Goal: Task Accomplishment & Management: Manage account settings

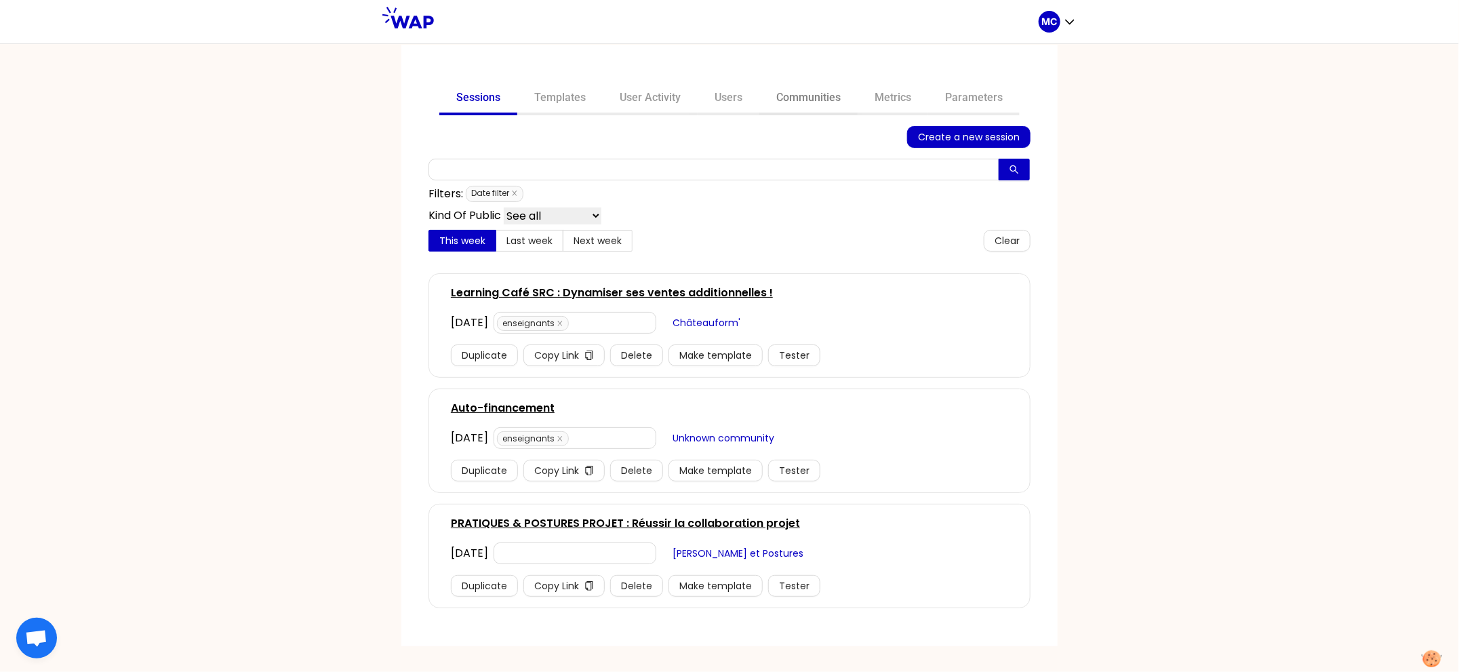
click at [803, 101] on link "Communities" at bounding box center [808, 99] width 98 height 33
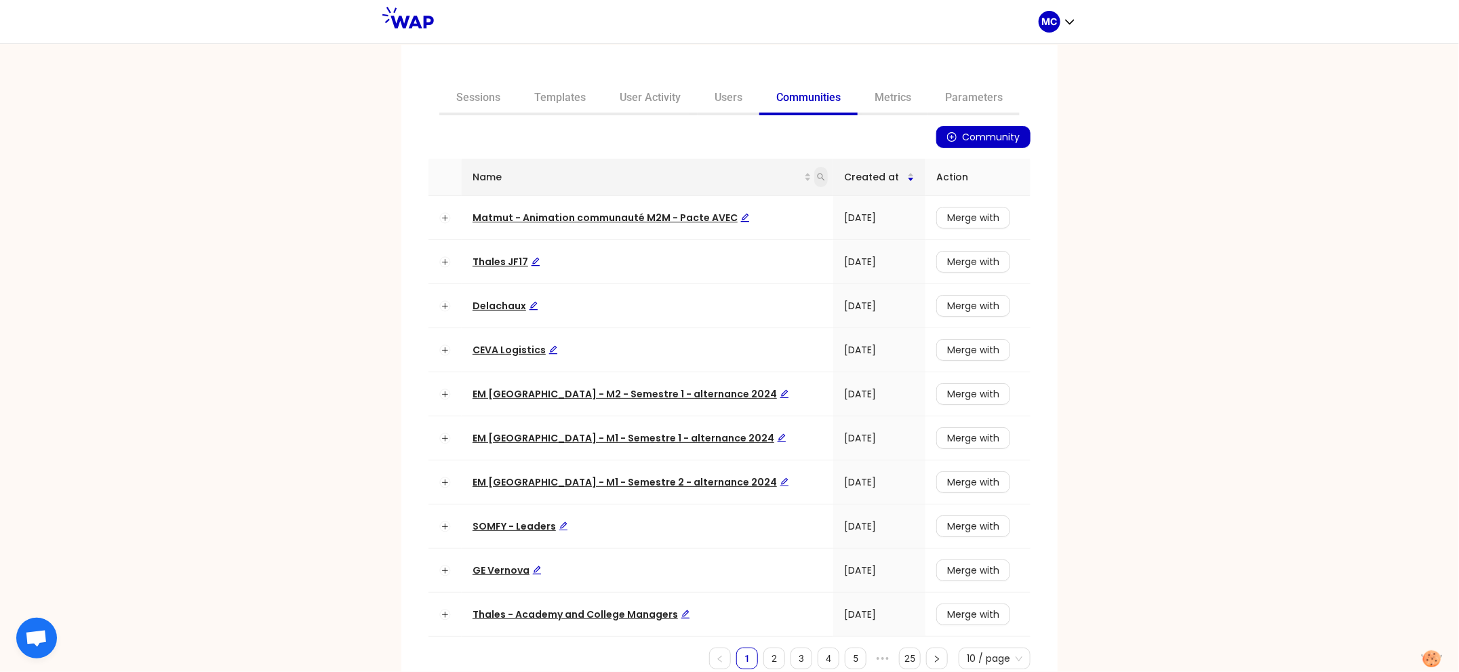
click at [817, 176] on icon "search" at bounding box center [821, 177] width 8 height 8
type input "dir"
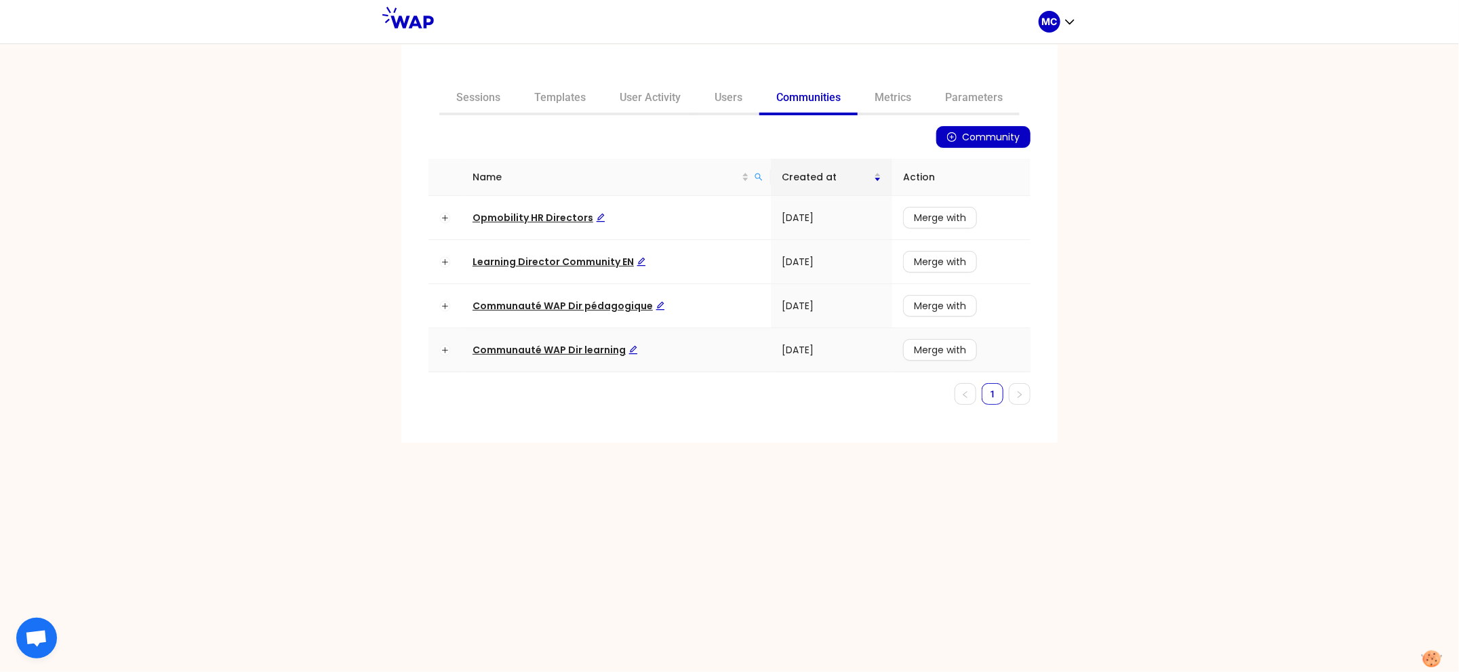
click at [536, 330] on td "Communauté WAP Dir learning" at bounding box center [616, 350] width 309 height 44
click at [531, 347] on span "Communauté WAP Dir learning" at bounding box center [554, 350] width 165 height 14
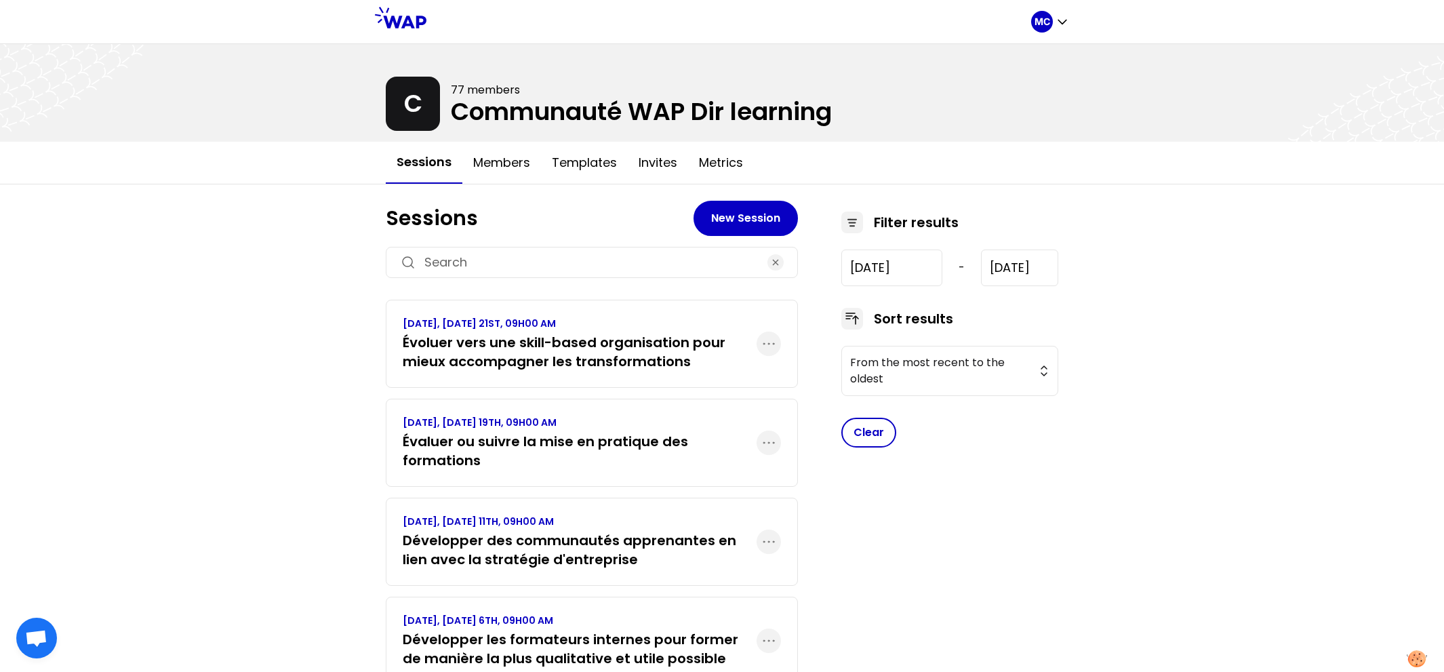
click at [548, 435] on h3 "Évaluer ou suivre la mise en pratique des formations" at bounding box center [580, 451] width 354 height 38
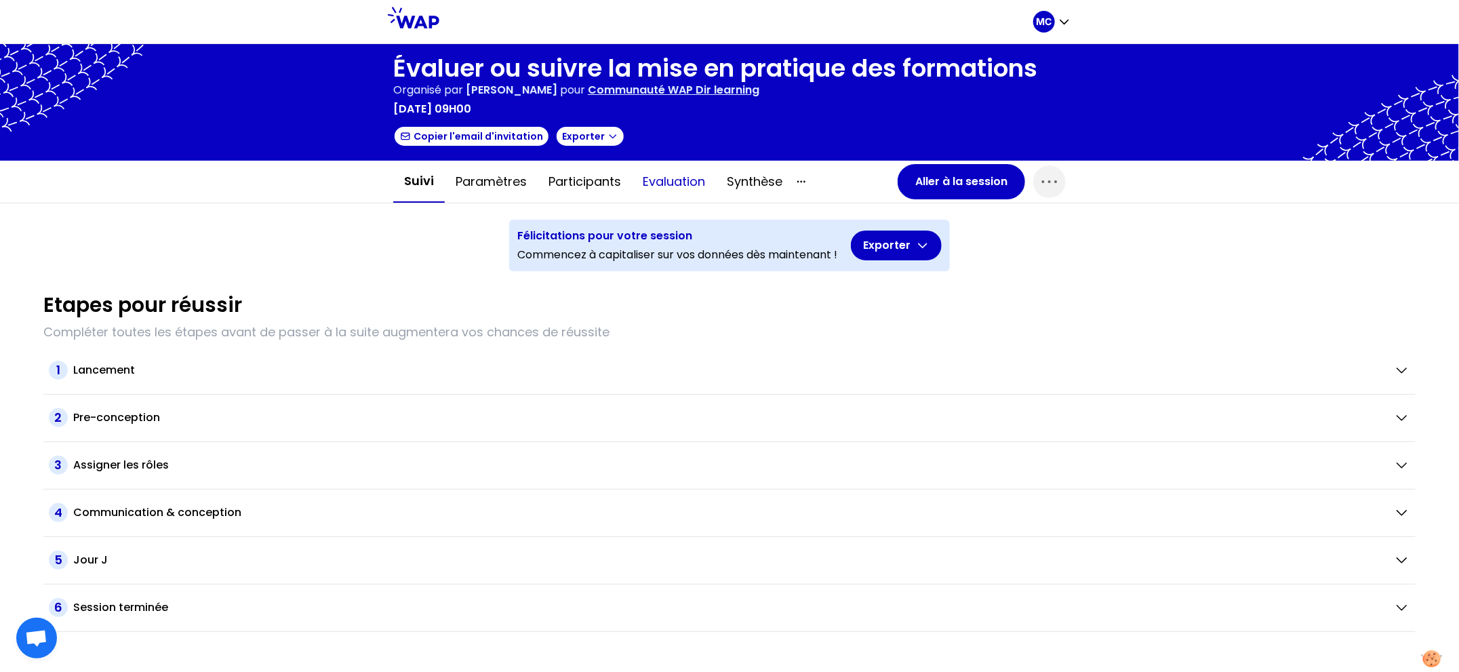
click at [667, 182] on button "Evaluation" at bounding box center [674, 181] width 84 height 41
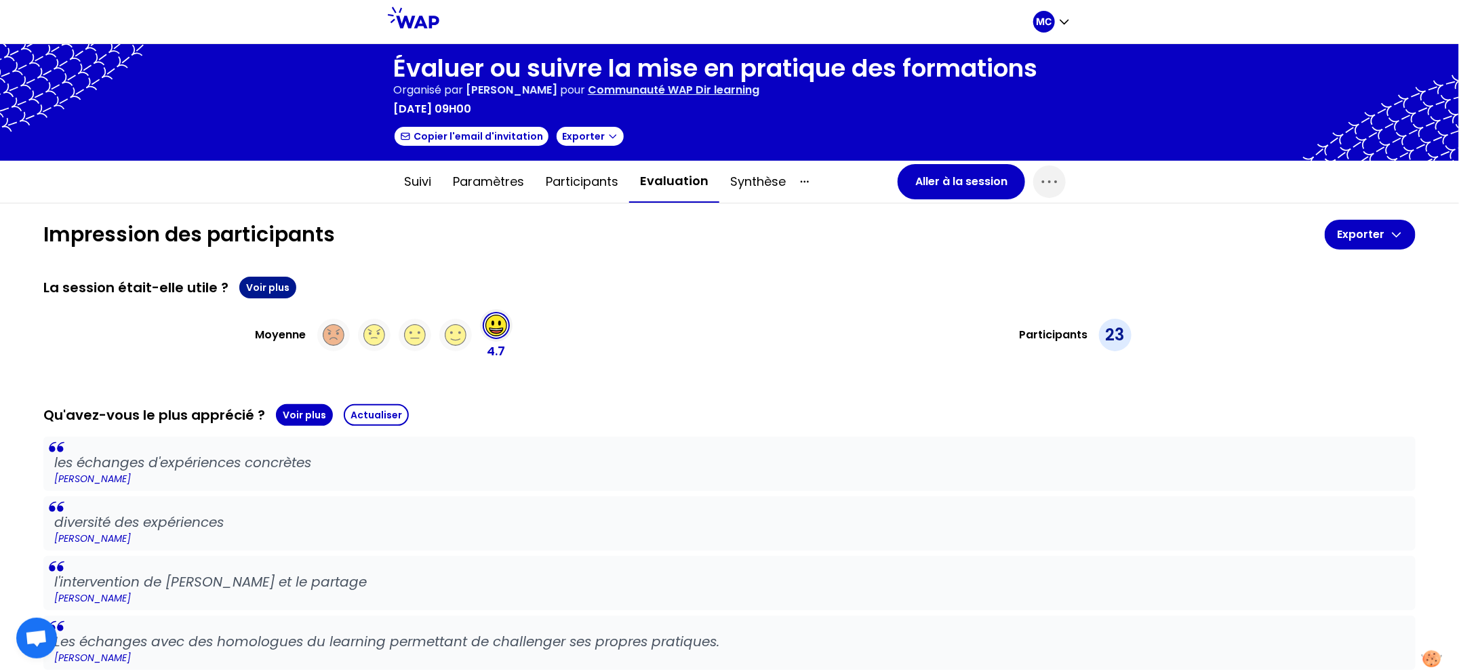
click at [268, 287] on button "Voir plus" at bounding box center [267, 288] width 57 height 22
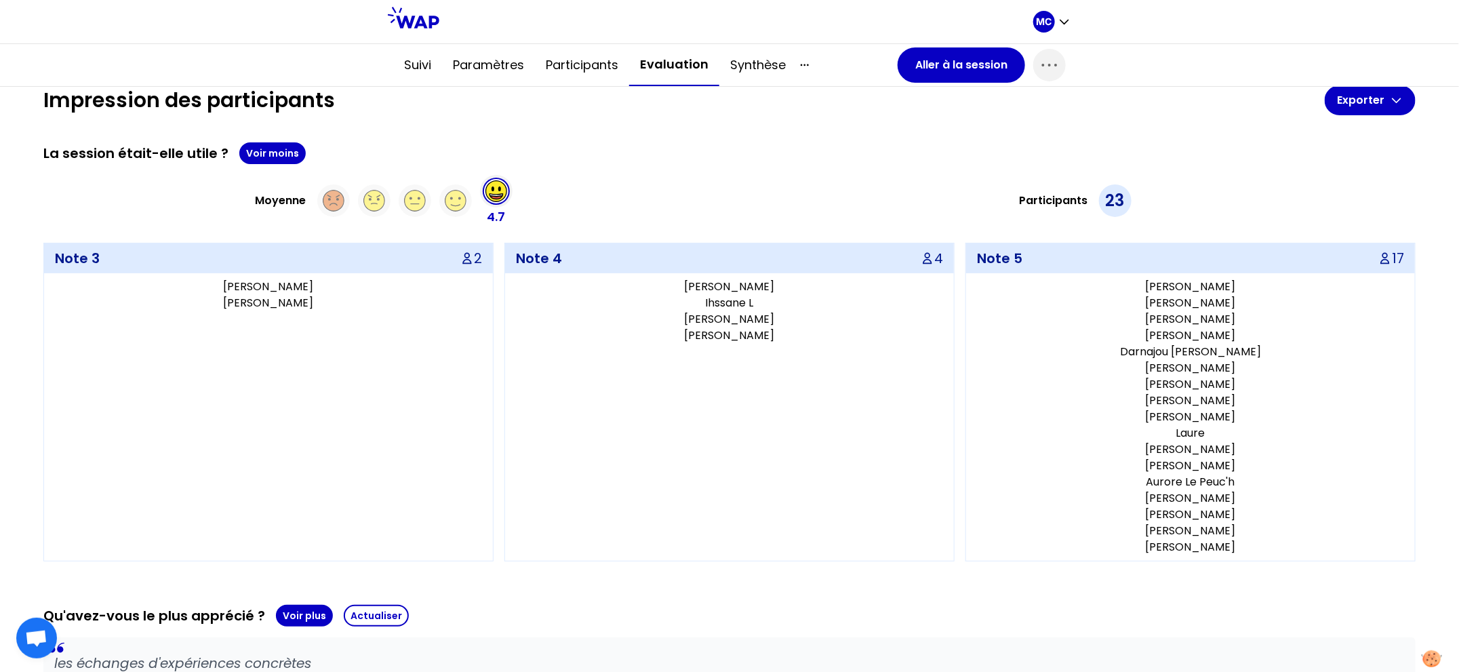
scroll to position [150, 0]
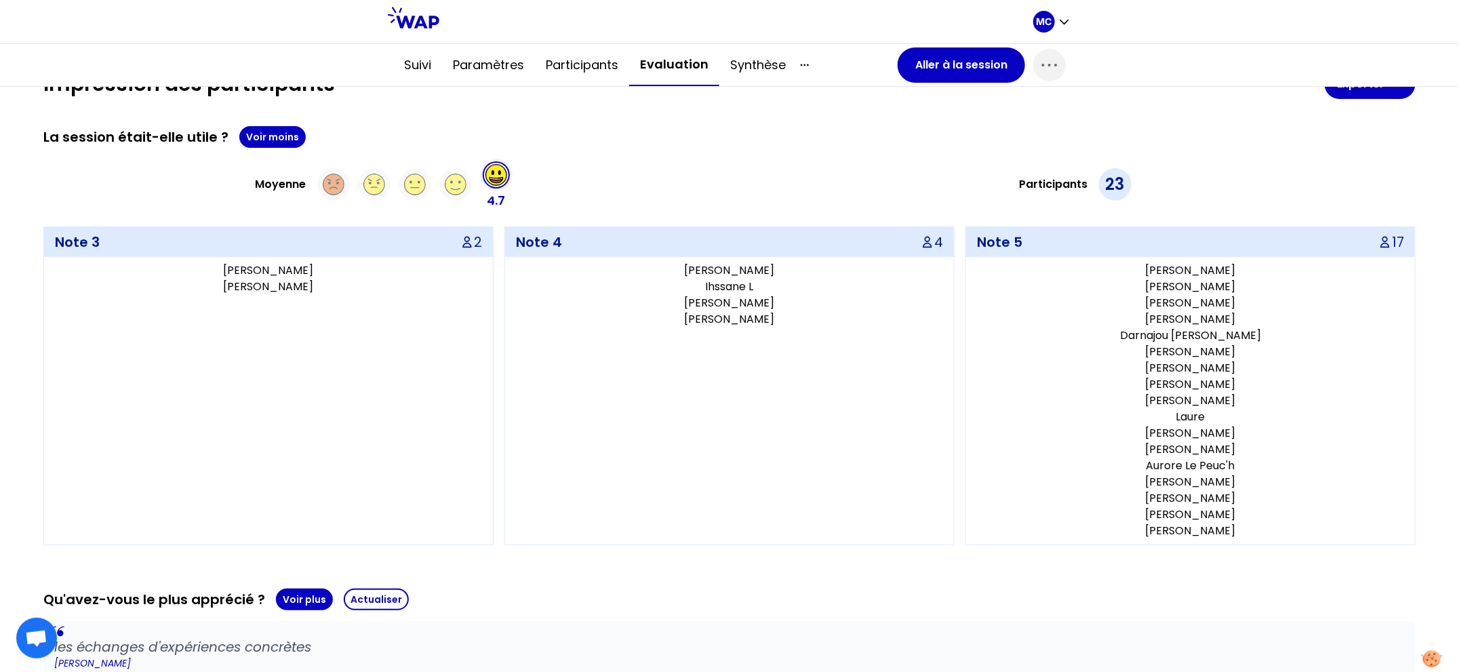
click at [307, 597] on button "Voir plus" at bounding box center [304, 599] width 57 height 22
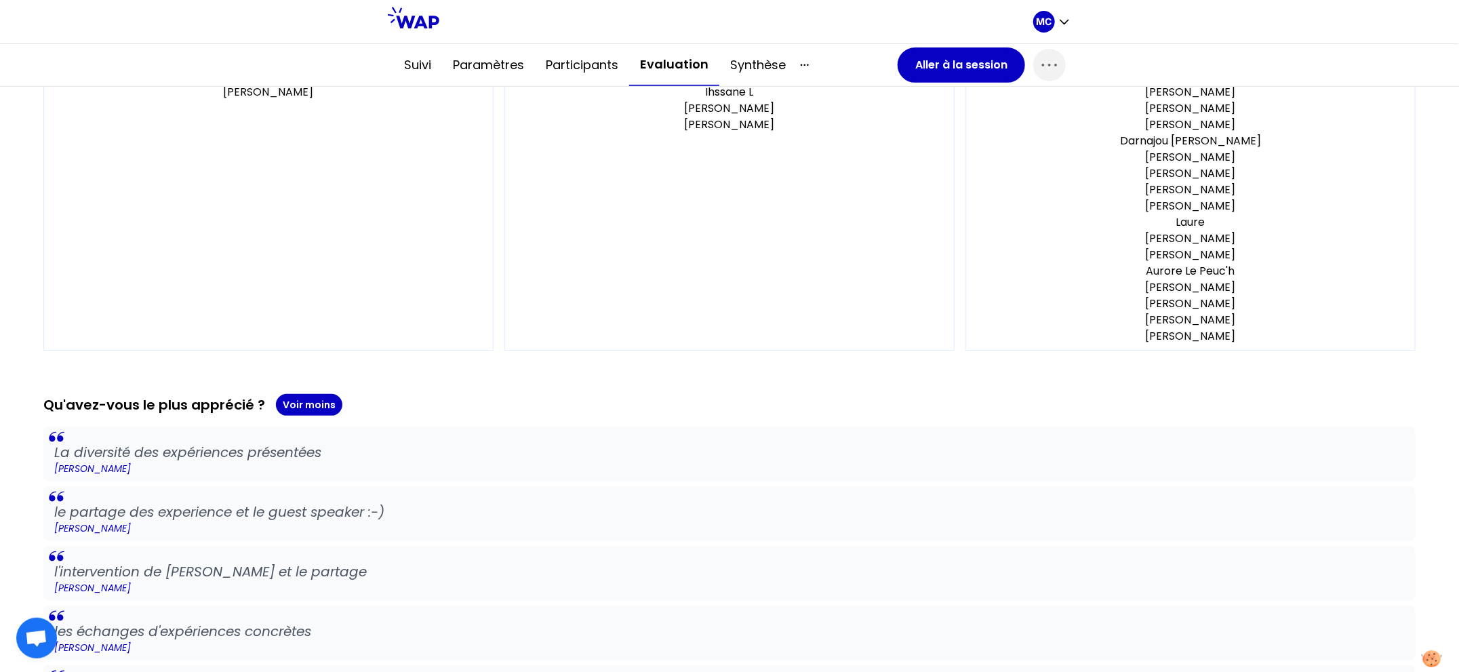
scroll to position [533, 0]
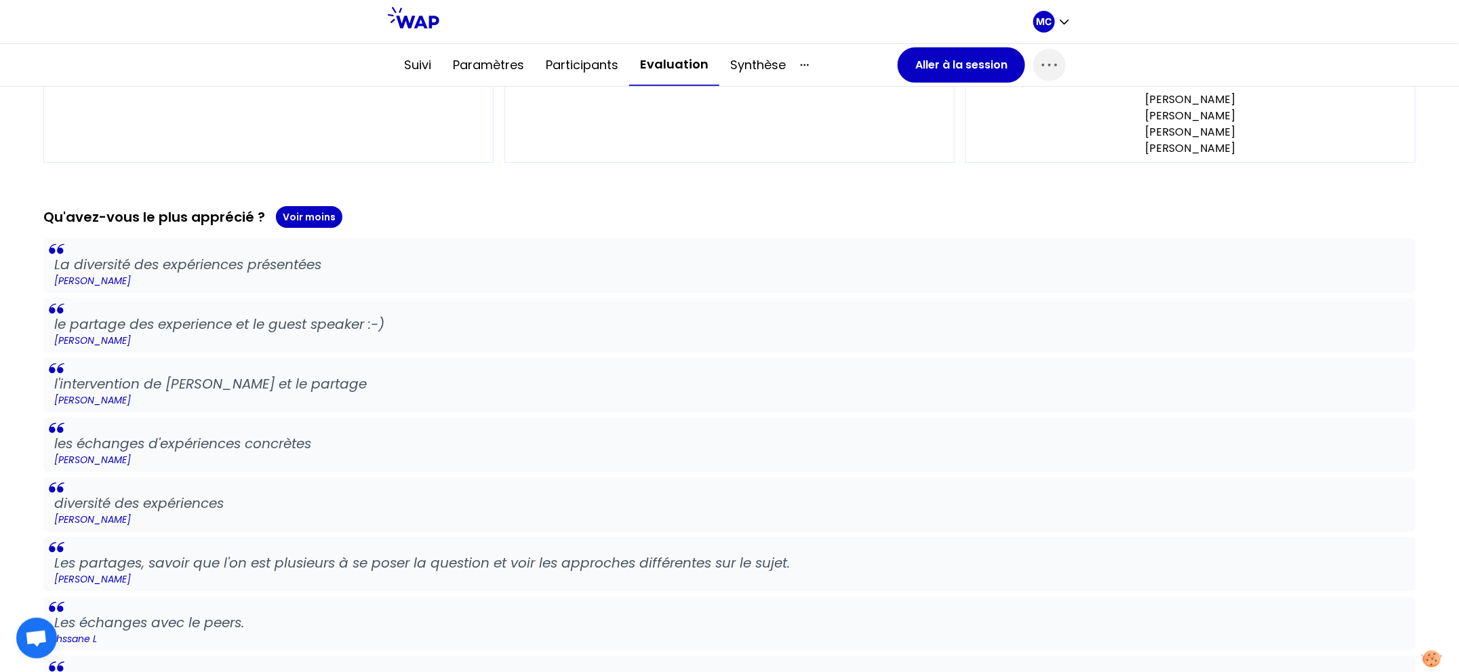
click at [923, 83] on div "Suivi Paramètres Participants Evaluation Synthèse Aller à la session" at bounding box center [729, 65] width 694 height 42
click at [927, 78] on button "Aller à la session" at bounding box center [961, 64] width 127 height 35
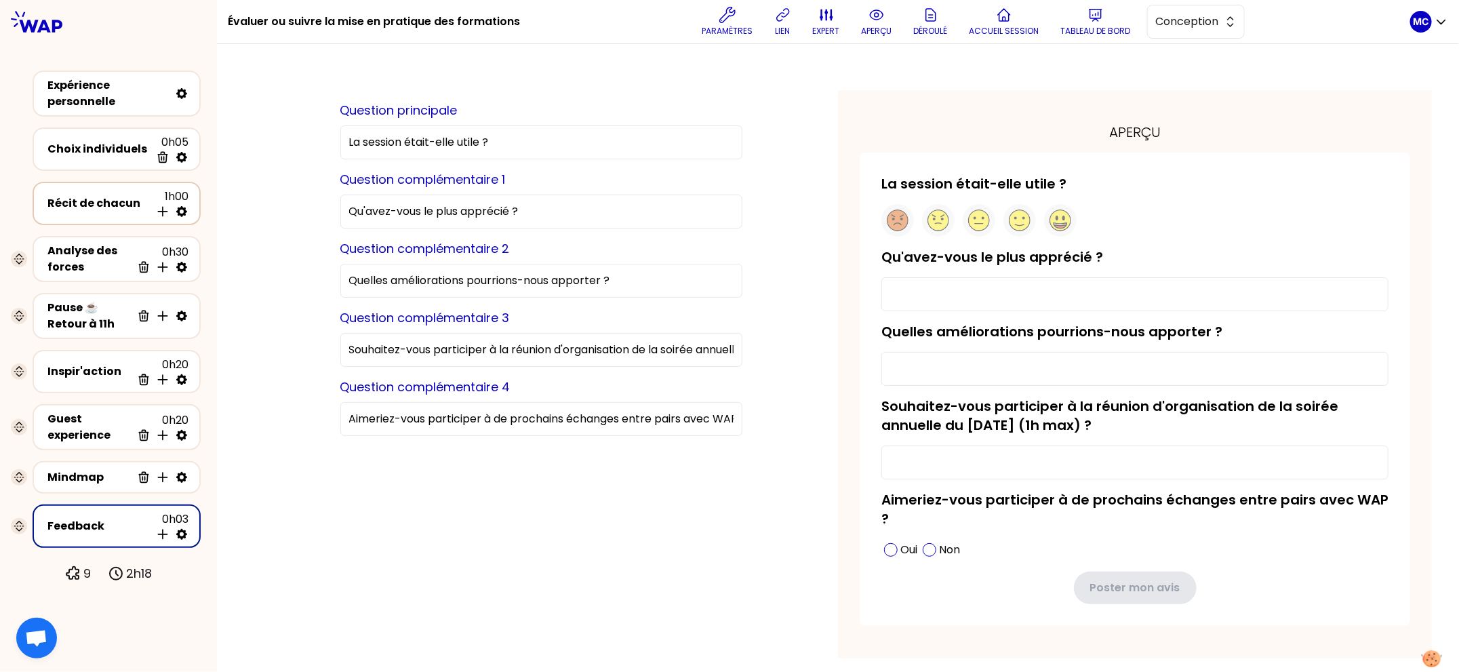
click at [83, 201] on div "Récit de chacun" at bounding box center [98, 203] width 103 height 16
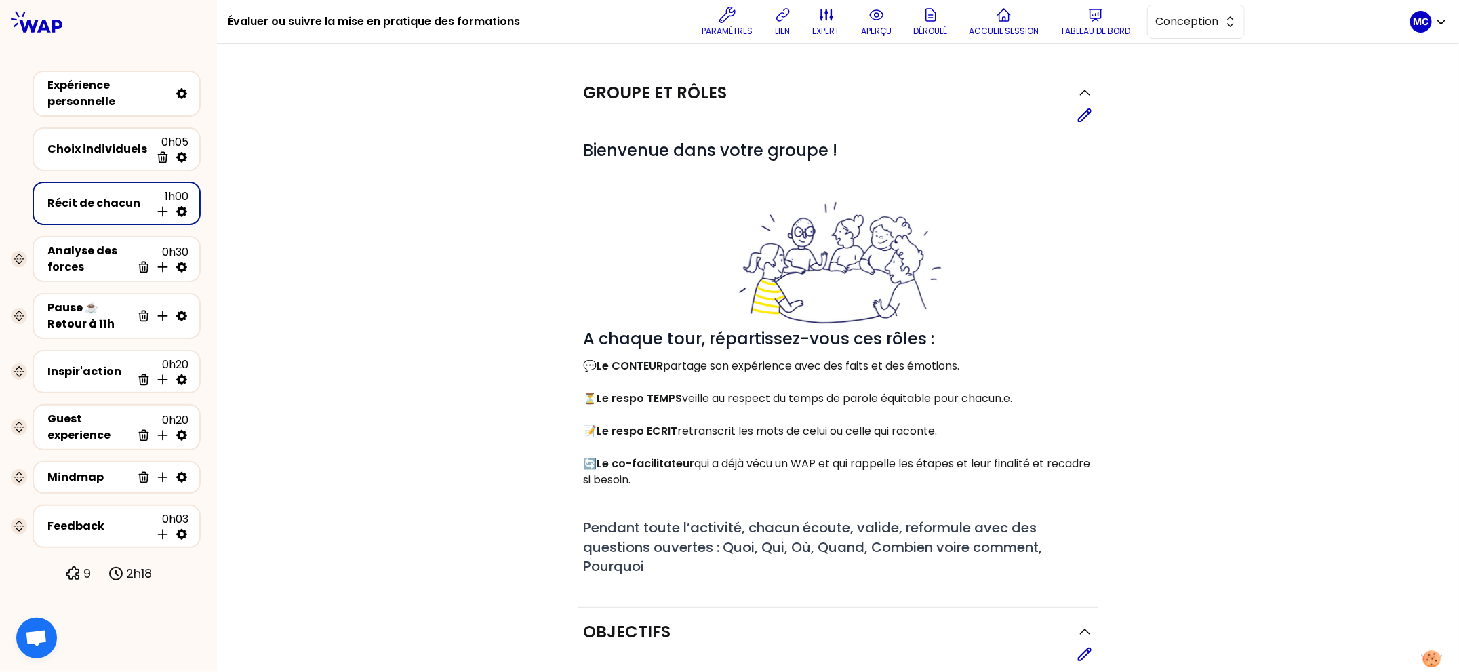
click at [1247, 8] on div "Paramètres lien expert aperçu Déroulé Accueil session Tableau de bord Conception" at bounding box center [970, 21] width 879 height 41
click at [1202, 31] on button "Conception" at bounding box center [1196, 22] width 98 height 34
drag, startPoint x: 1201, startPoint y: 82, endPoint x: 919, endPoint y: 61, distance: 282.8
click at [1201, 81] on span "Facilitation" at bounding box center [1204, 77] width 58 height 16
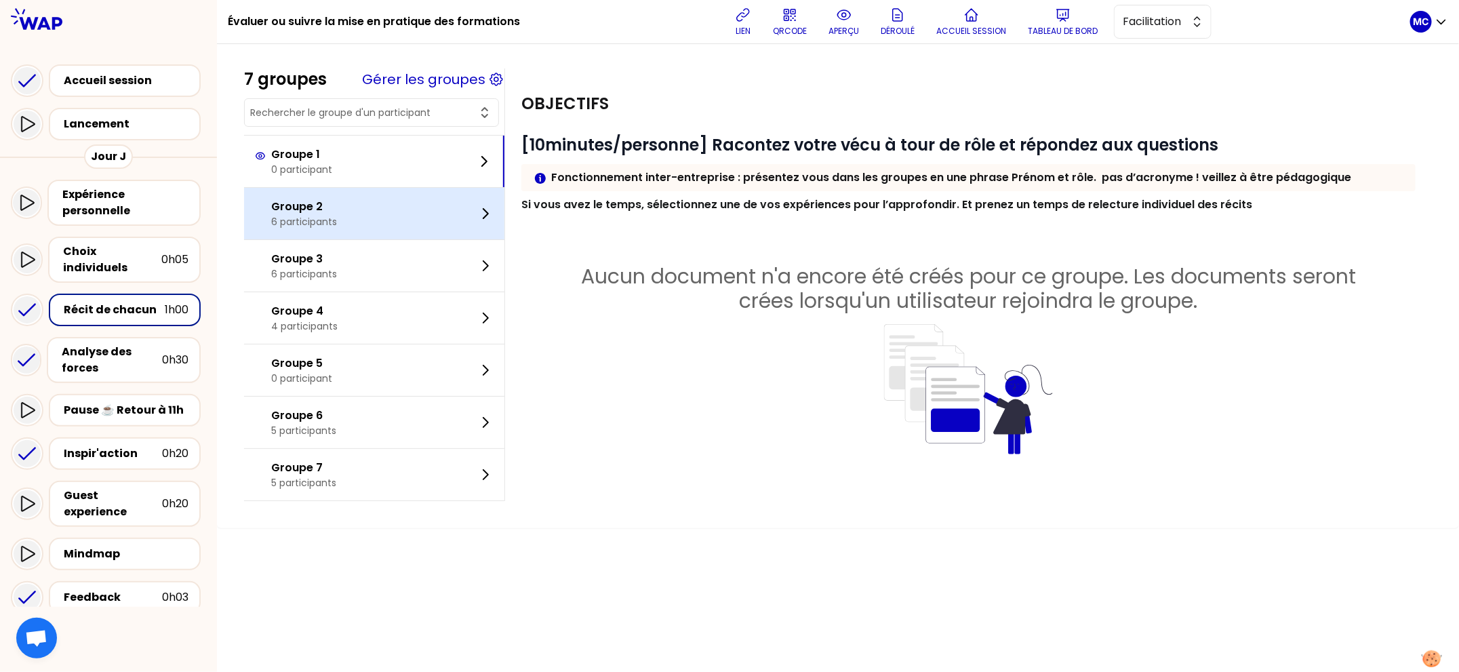
click at [319, 206] on p "Groupe 2" at bounding box center [304, 207] width 66 height 16
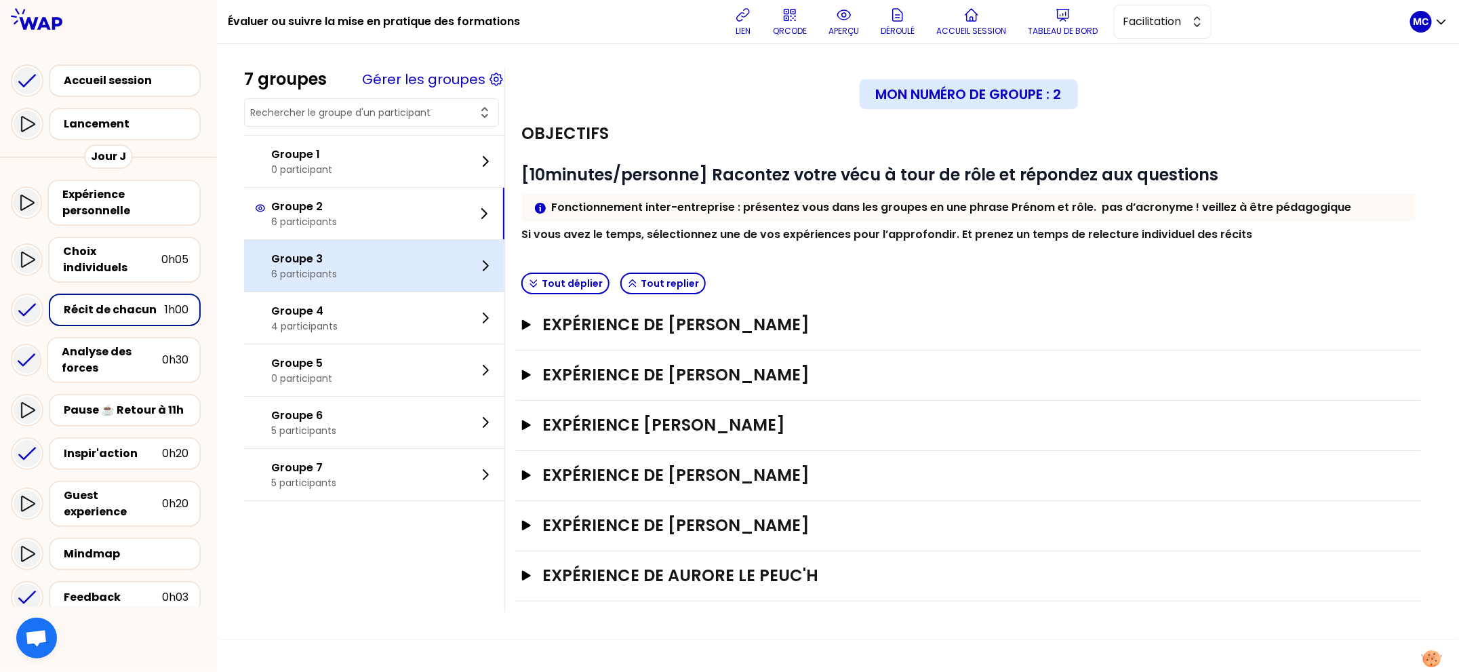
click at [333, 262] on p "Groupe 3" at bounding box center [304, 259] width 66 height 16
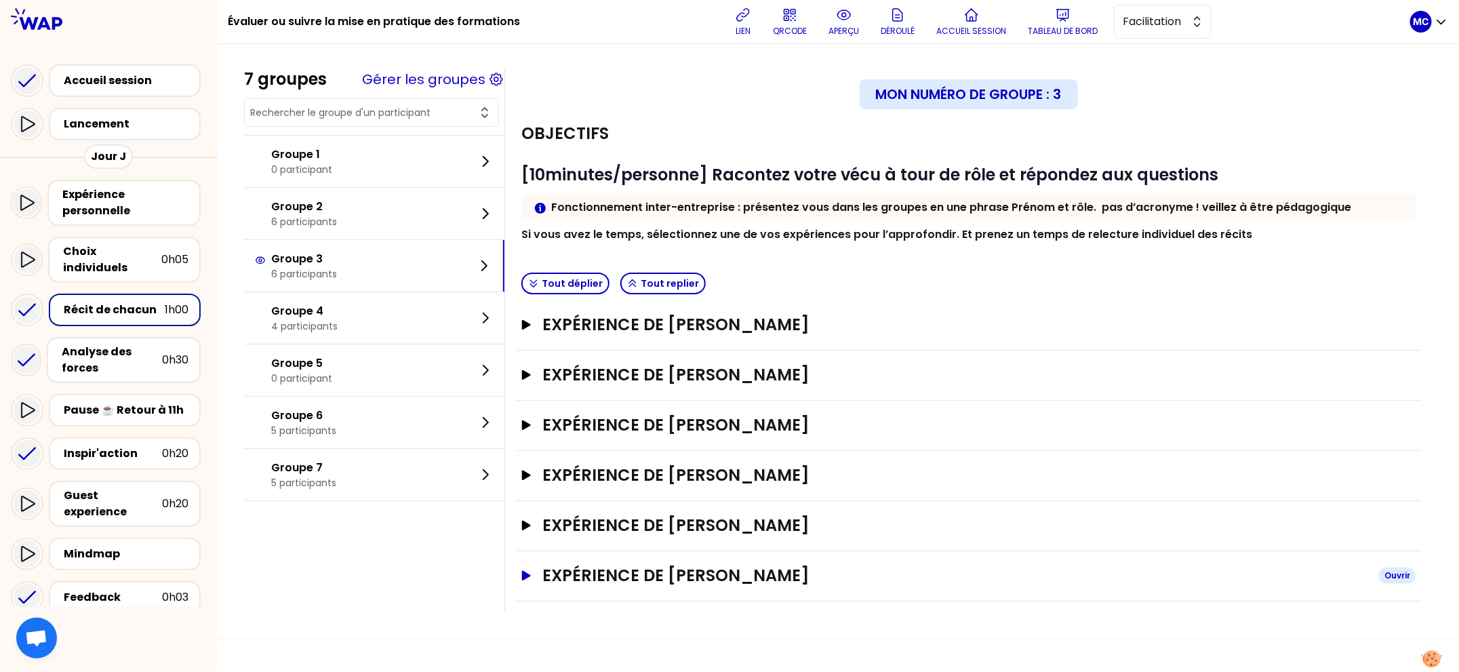
click at [699, 567] on h3 "Expérience de [PERSON_NAME]" at bounding box center [955, 576] width 826 height 22
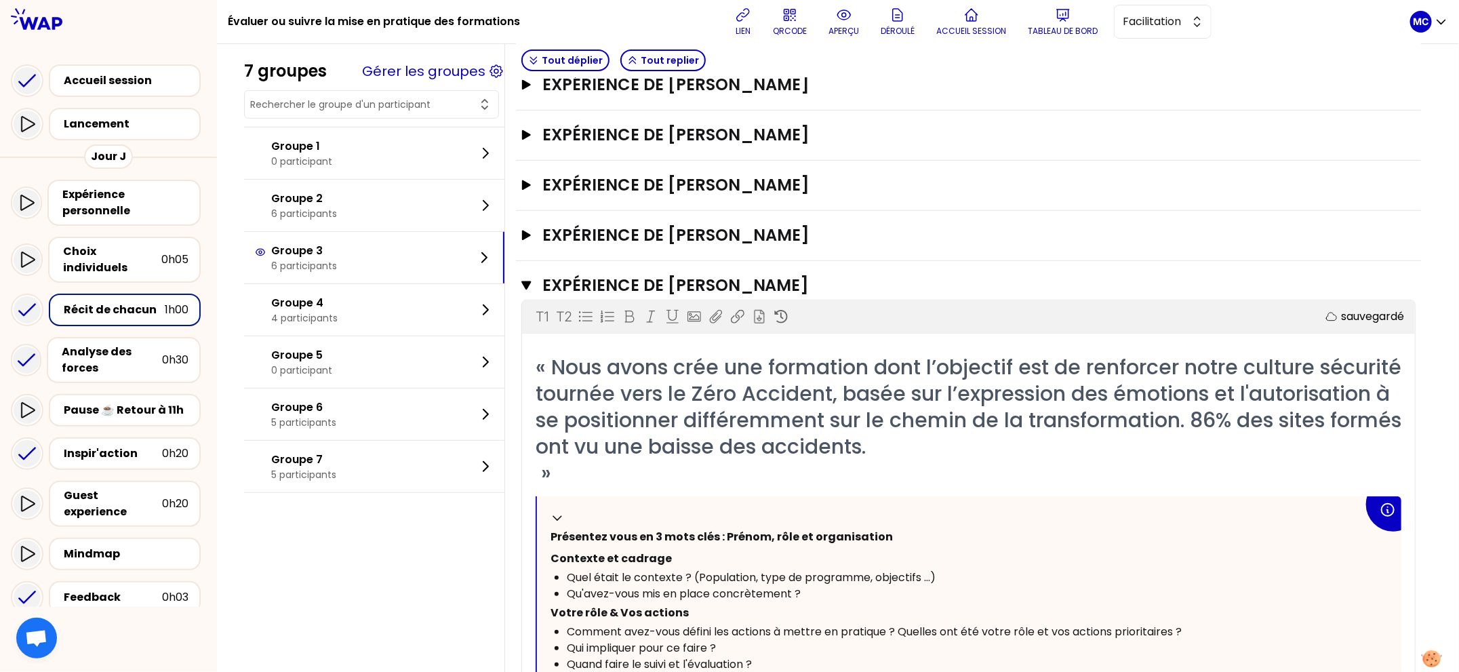
scroll to position [72, 0]
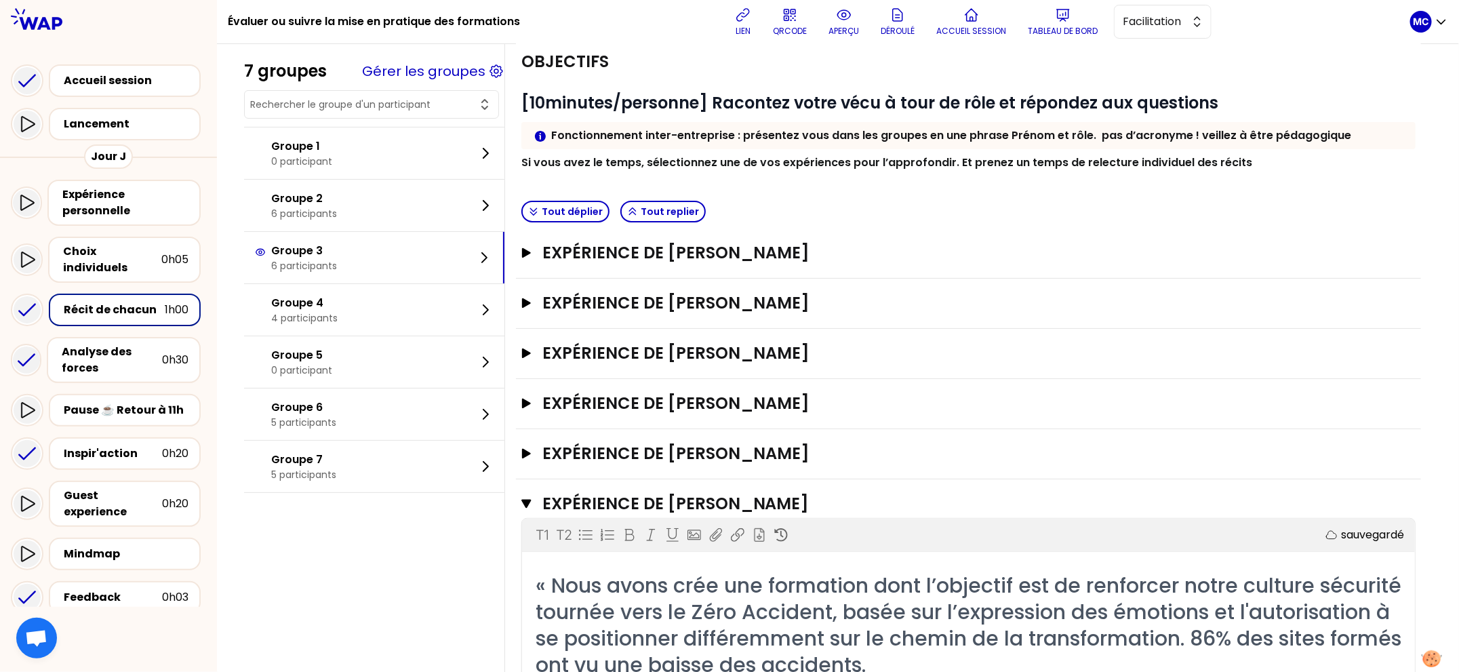
click at [843, 493] on h3 "Expérience de [PERSON_NAME]" at bounding box center [952, 504] width 821 height 22
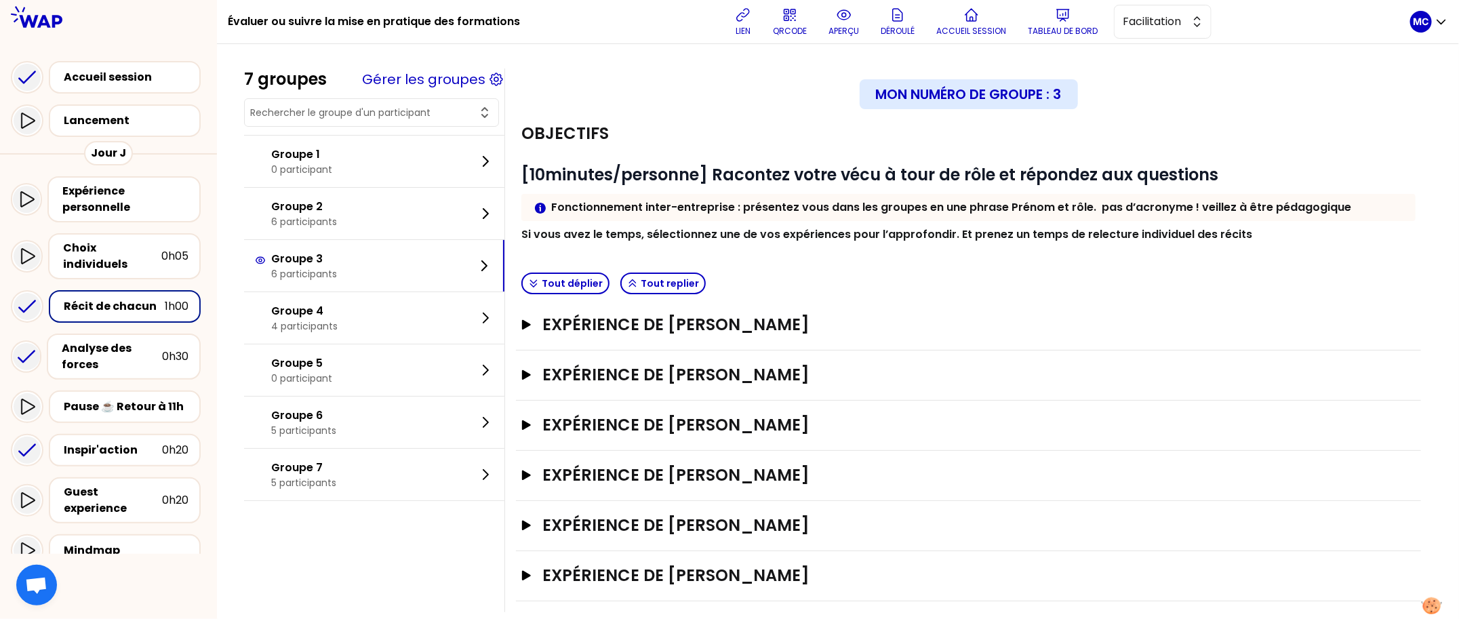
scroll to position [16, 0]
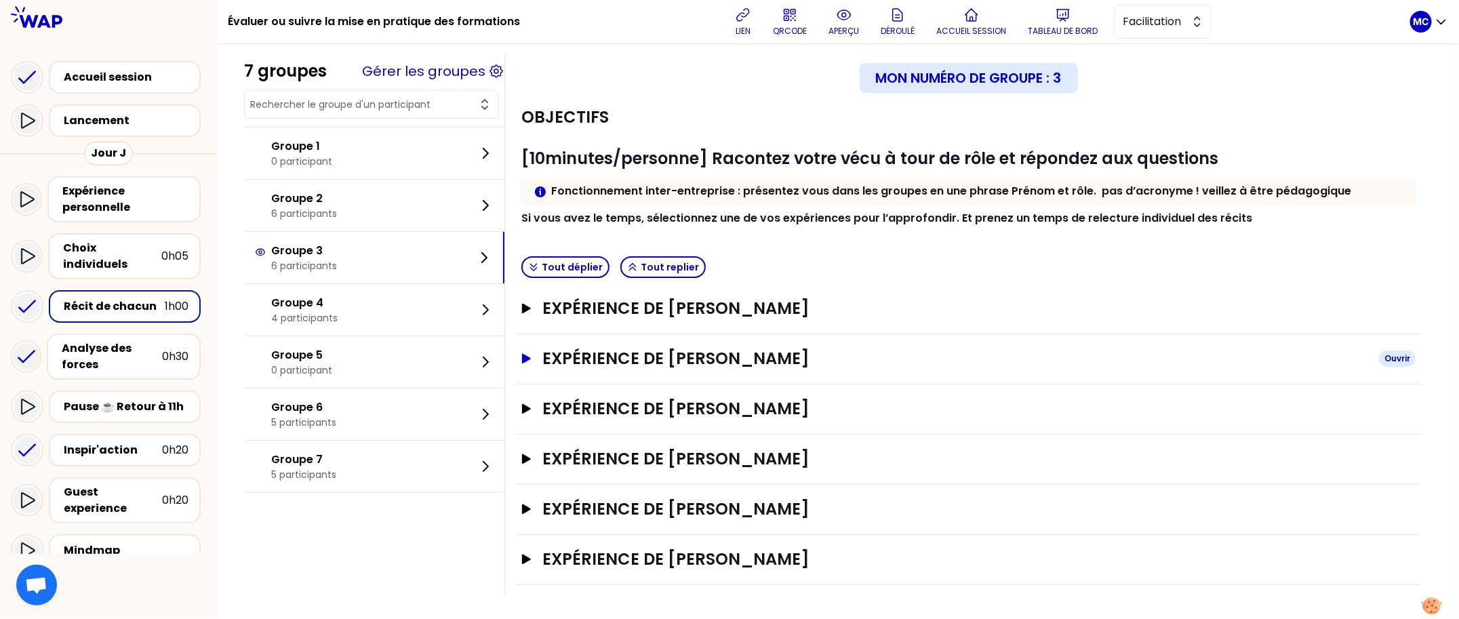
click at [866, 355] on h3 "Expérience de [PERSON_NAME]" at bounding box center [955, 359] width 826 height 22
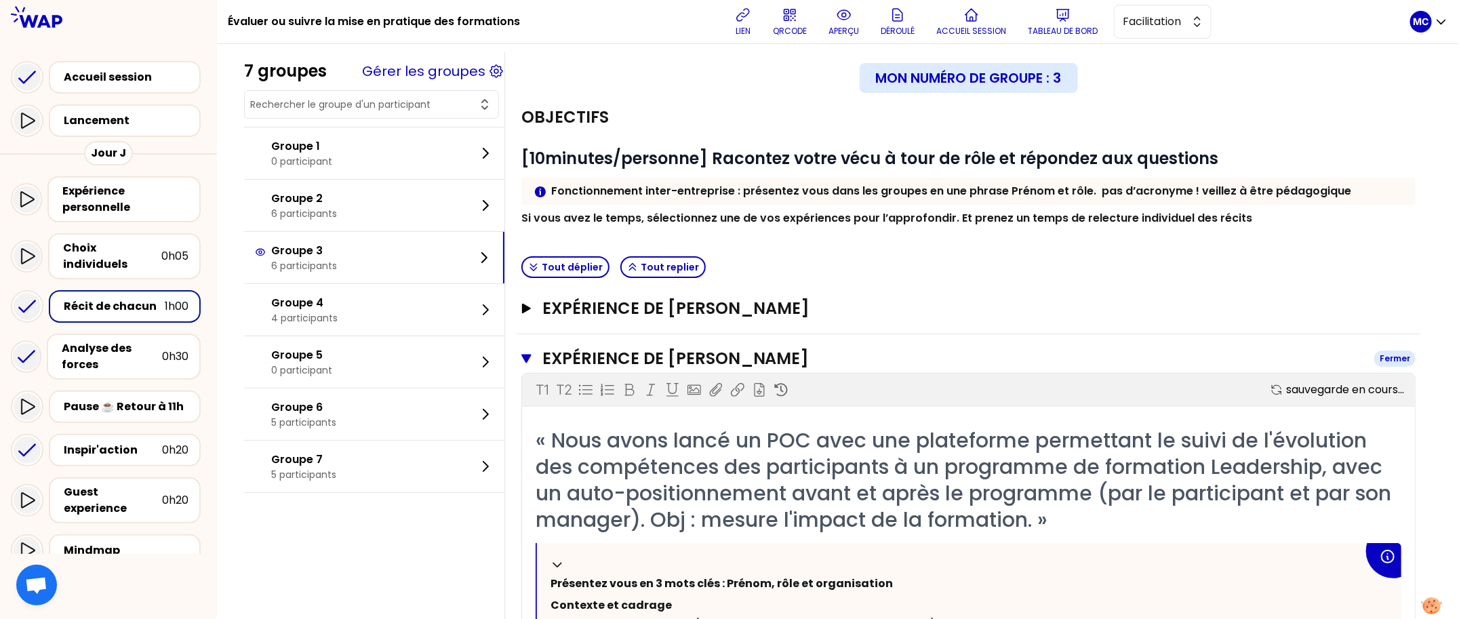
click at [866, 355] on h3 "Expérience de [PERSON_NAME]" at bounding box center [952, 359] width 821 height 22
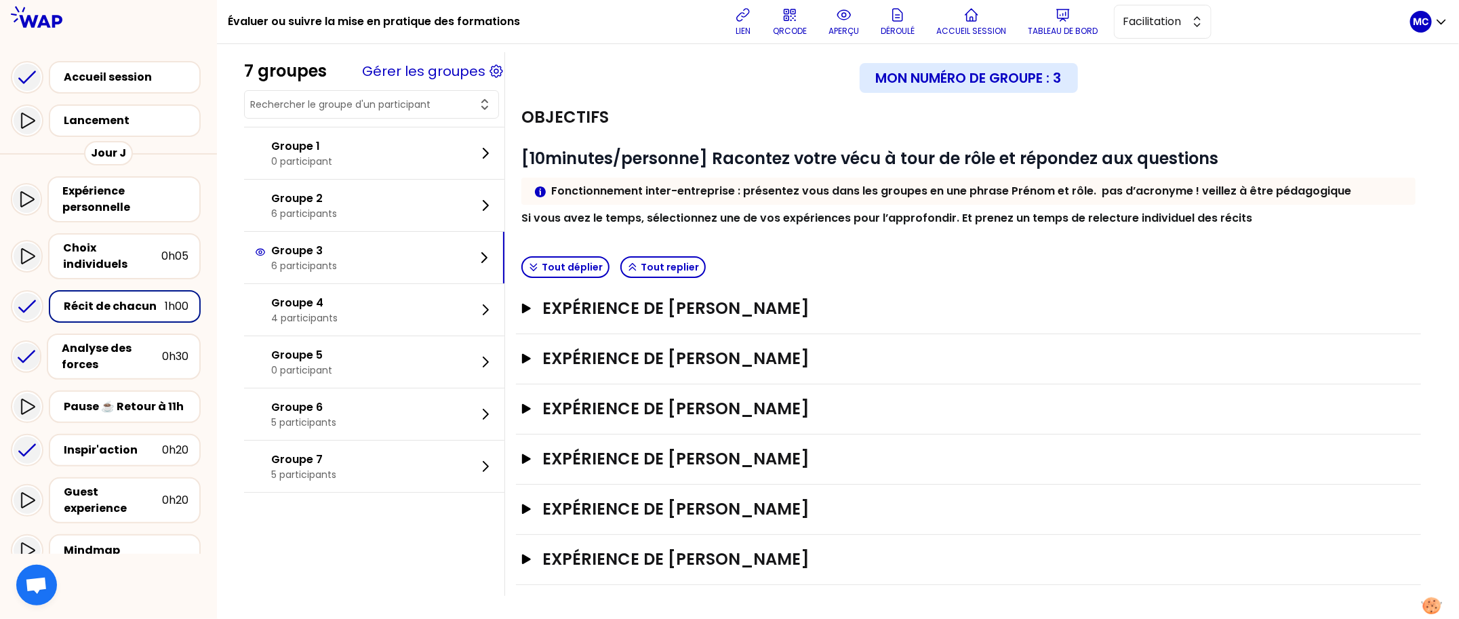
click at [828, 440] on div "Expérience de [PERSON_NAME]" at bounding box center [968, 460] width 905 height 50
click at [820, 454] on h3 "Expérience de [PERSON_NAME]" at bounding box center [955, 459] width 826 height 22
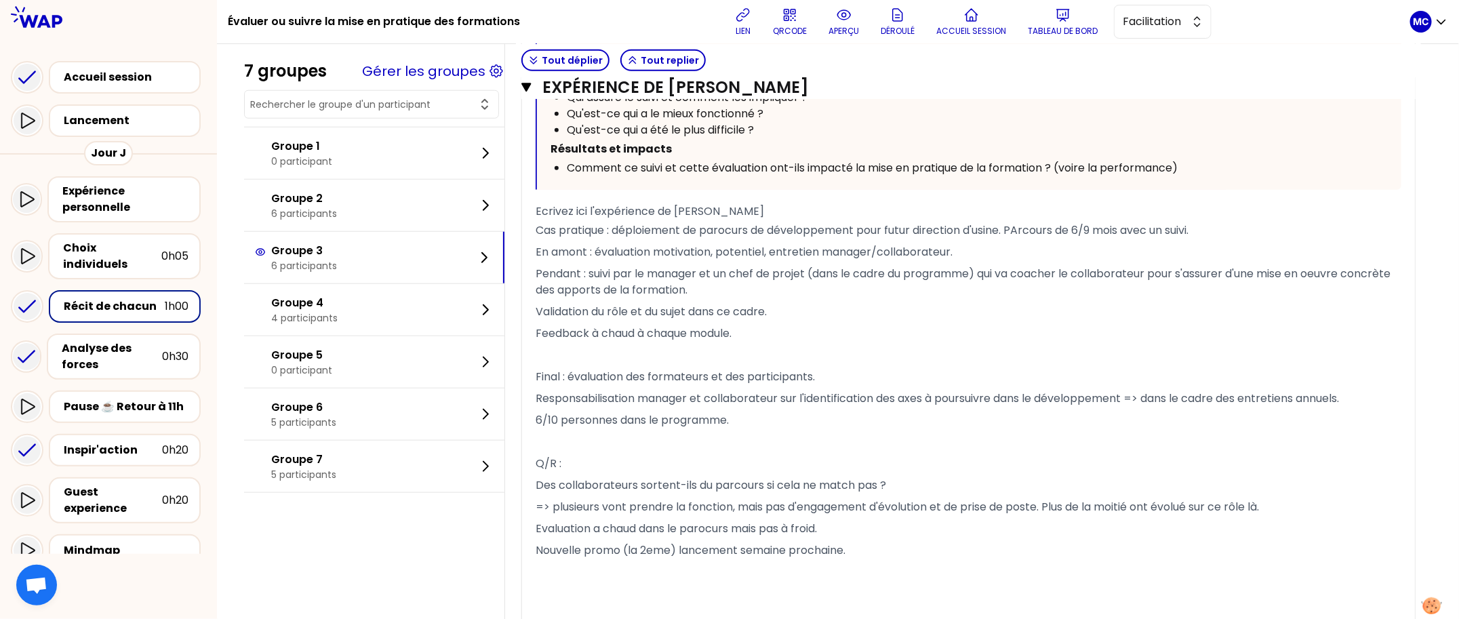
scroll to position [639, 0]
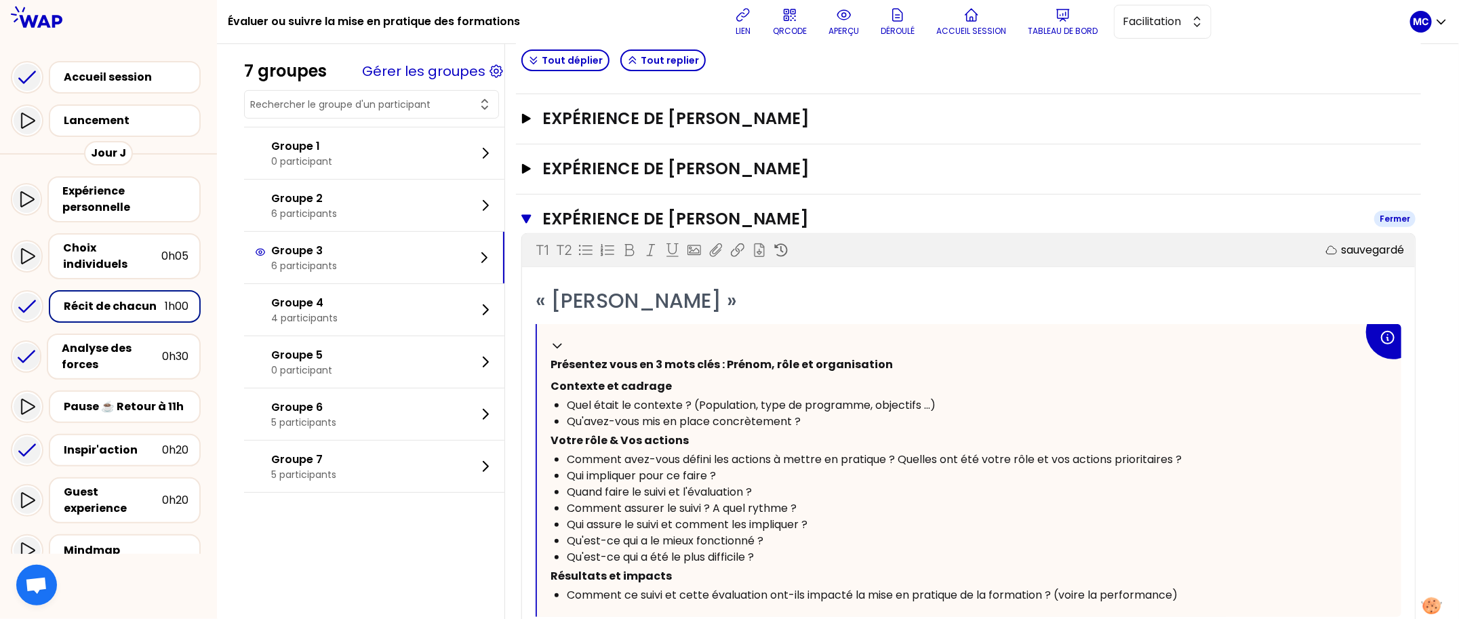
click at [820, 208] on h3 "Expérience de [PERSON_NAME]" at bounding box center [952, 219] width 821 height 22
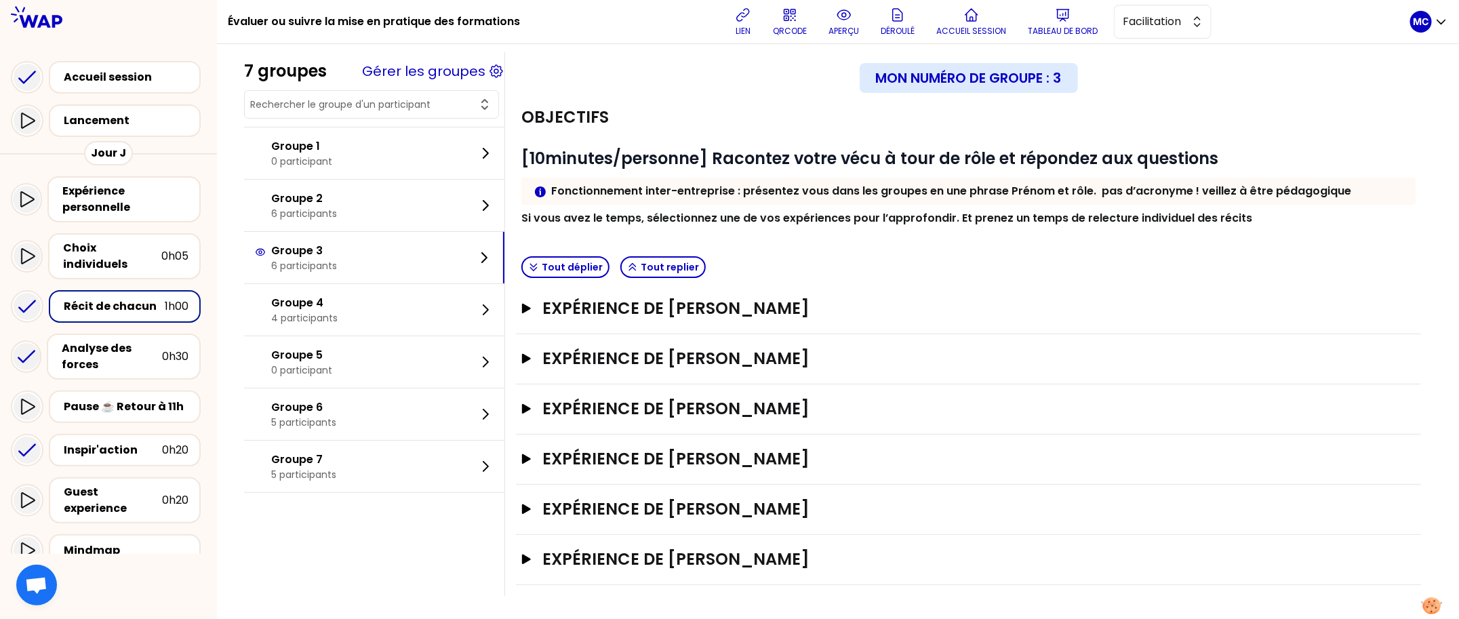
click at [788, 380] on div "Expérience de [PERSON_NAME]" at bounding box center [968, 359] width 905 height 50
click at [775, 403] on h3 "Expérience de [PERSON_NAME]" at bounding box center [955, 409] width 826 height 22
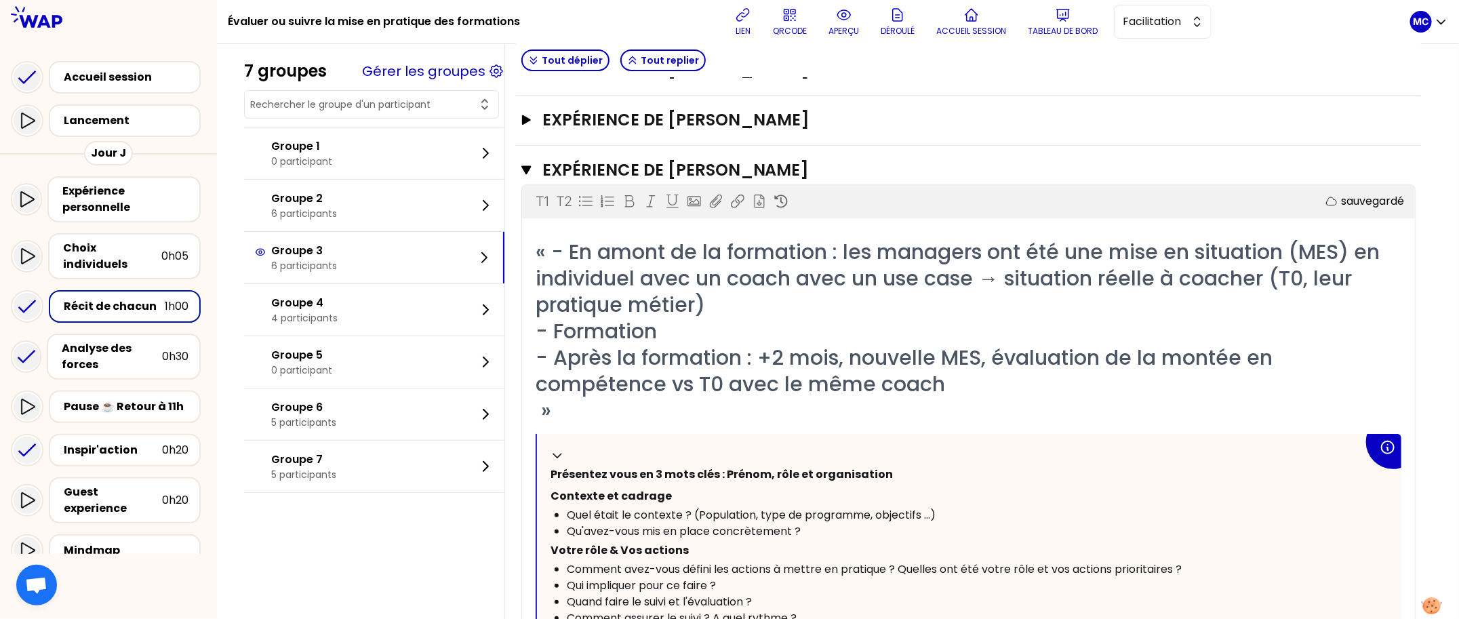
scroll to position [0, 0]
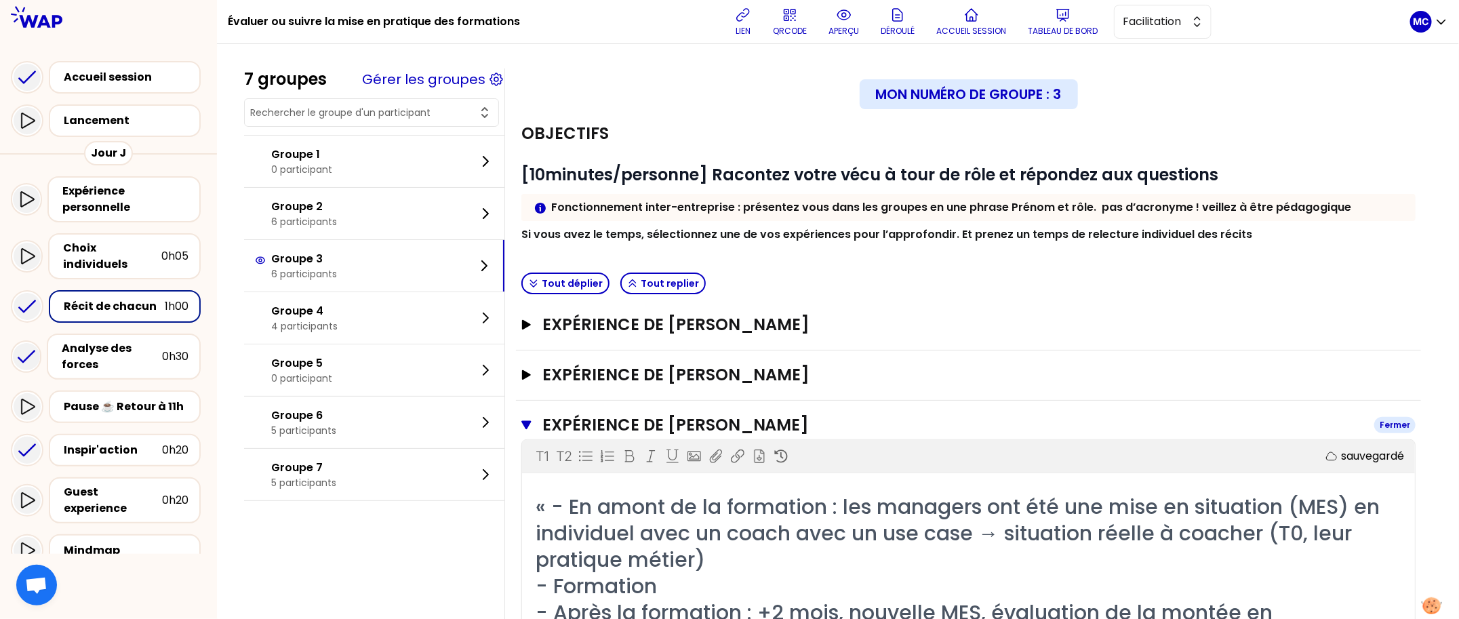
click at [698, 414] on h3 "Expérience de [PERSON_NAME]" at bounding box center [952, 425] width 821 height 22
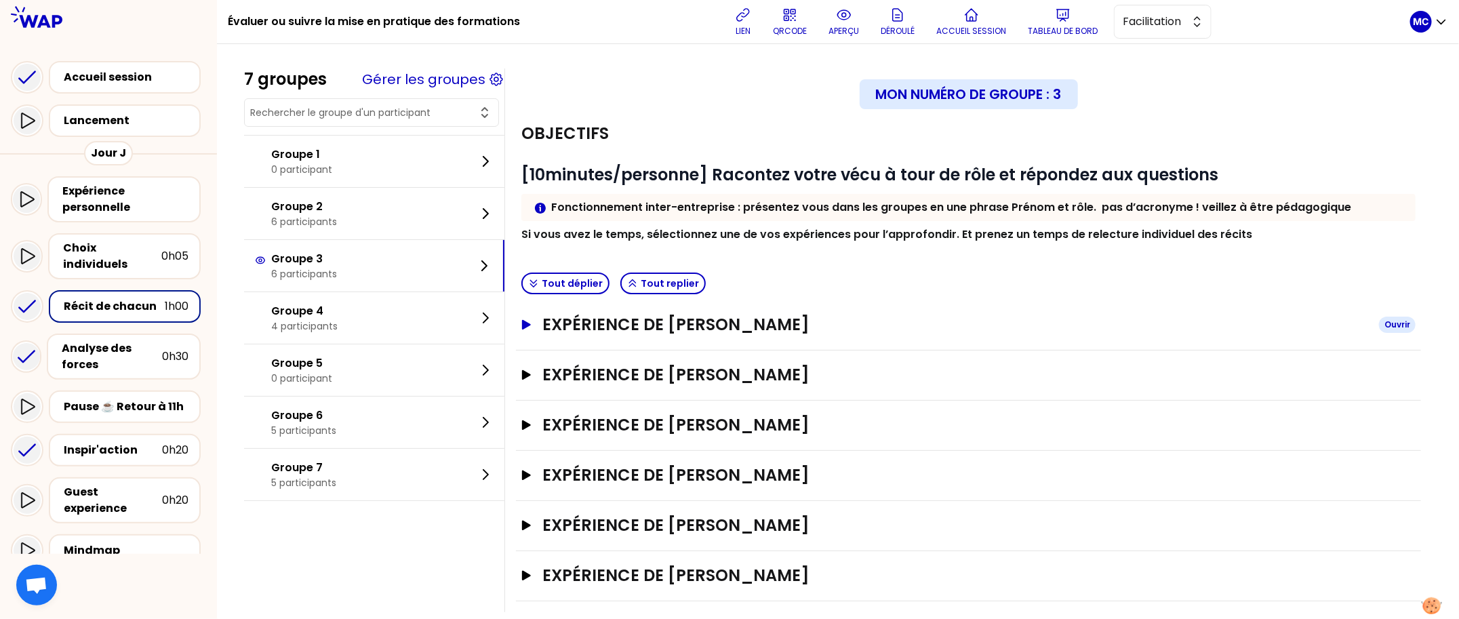
scroll to position [16, 0]
